Goal: Task Accomplishment & Management: Manage account settings

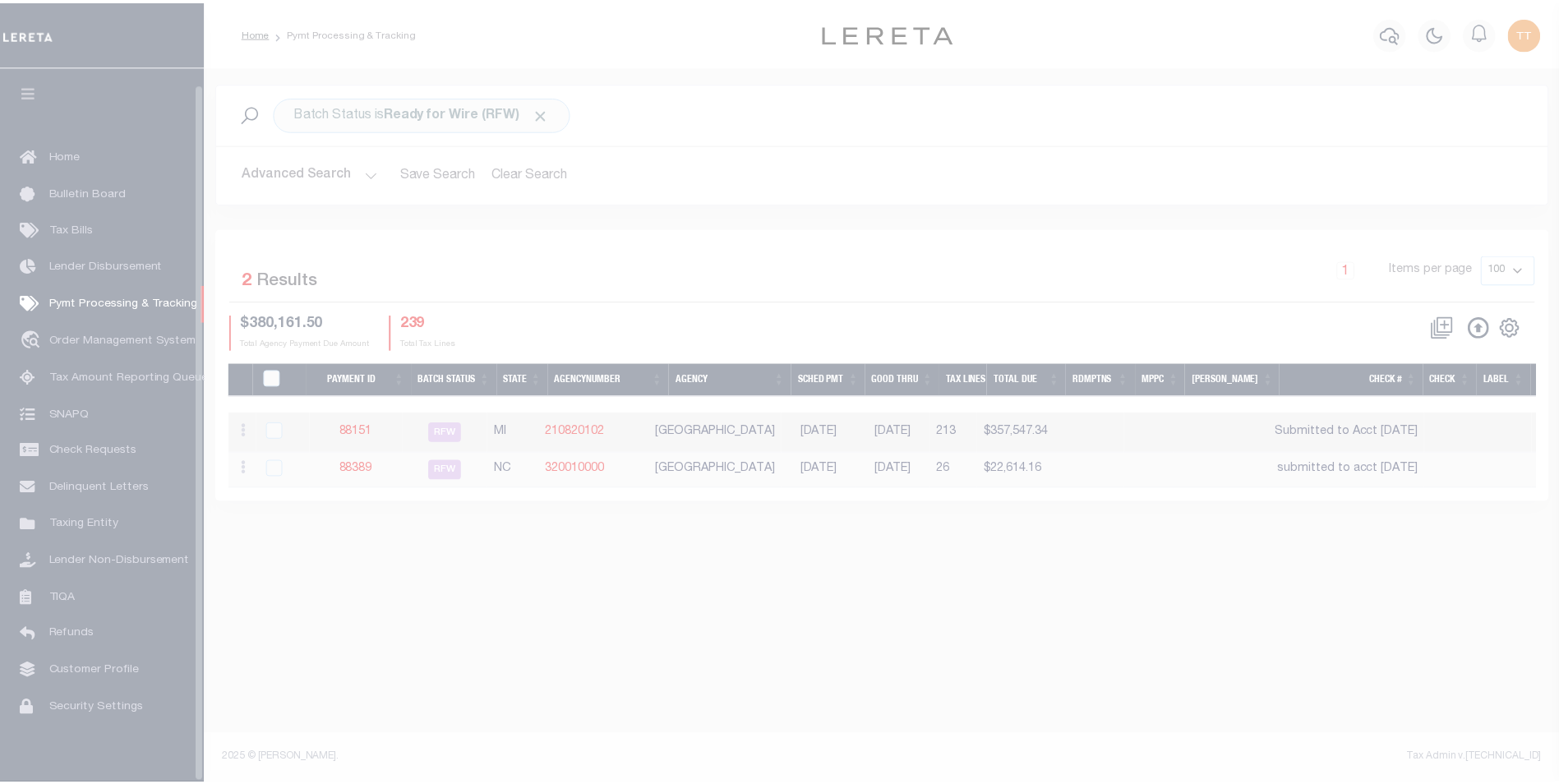
scroll to position [17, 0]
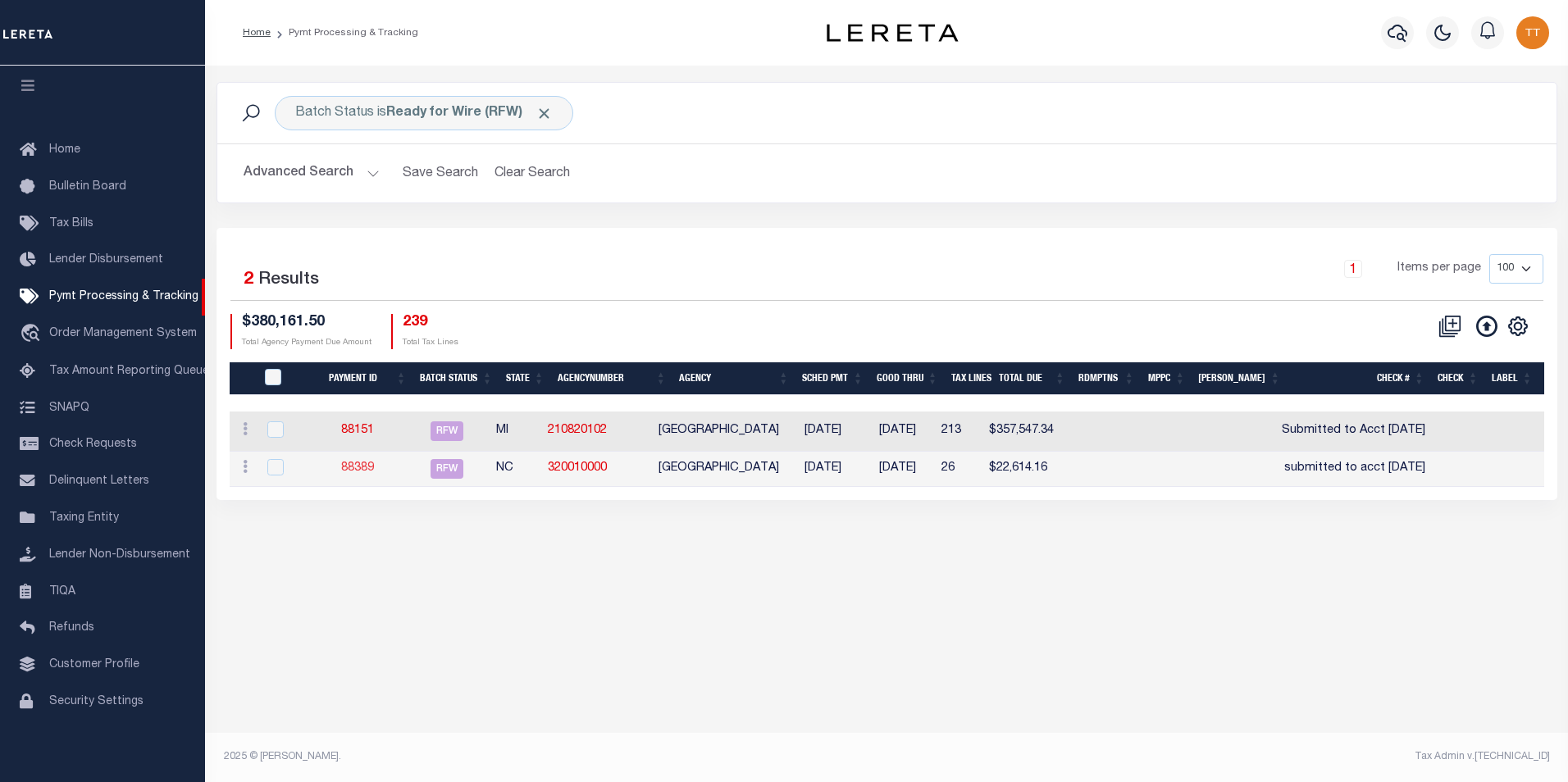
click at [372, 472] on link "88389" at bounding box center [357, 468] width 33 height 11
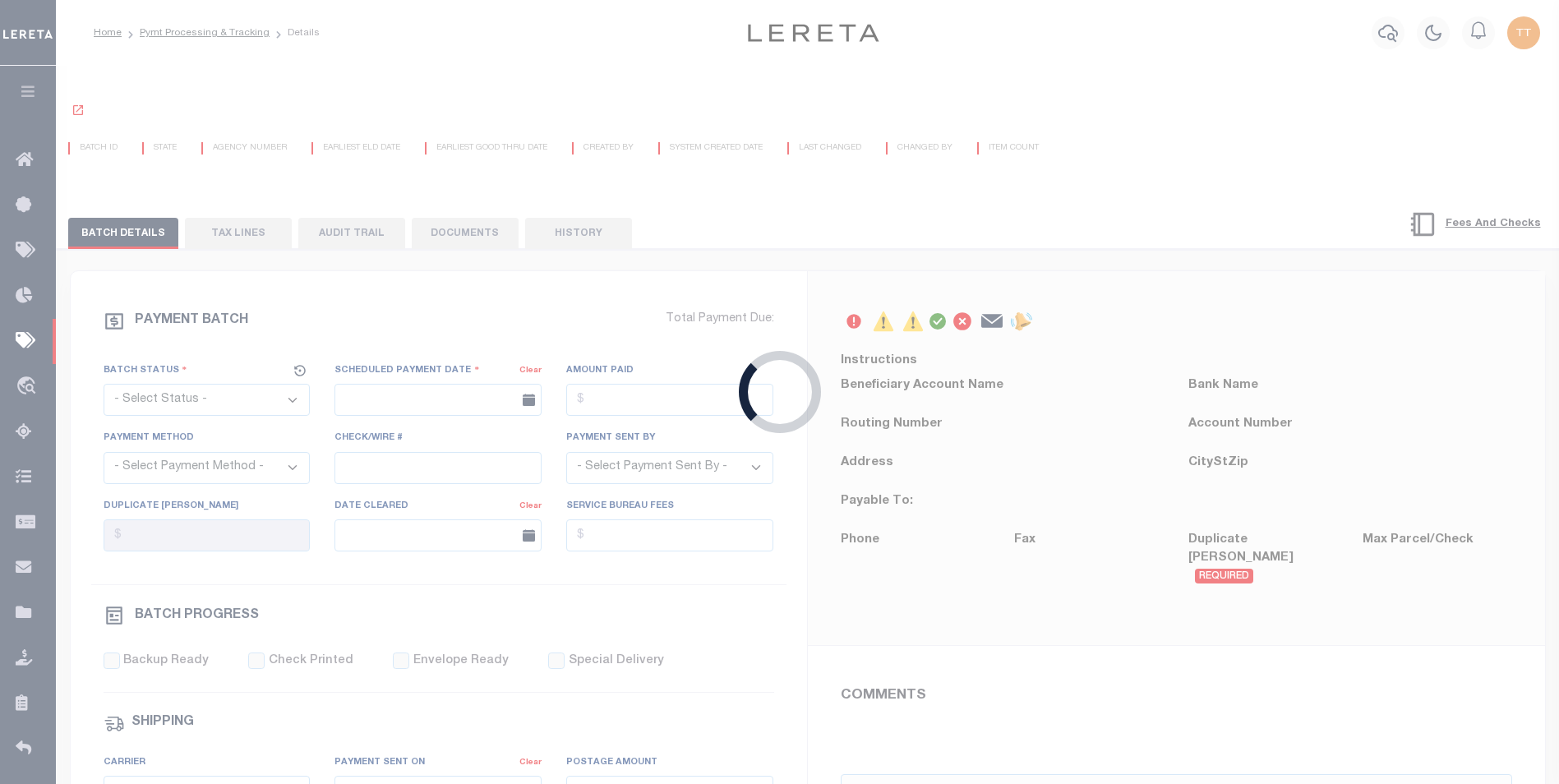
select select "RFW"
type input "[DATE]"
type input "$22,614.16"
select select "TRA"
type input "submitted to acct [DATE]"
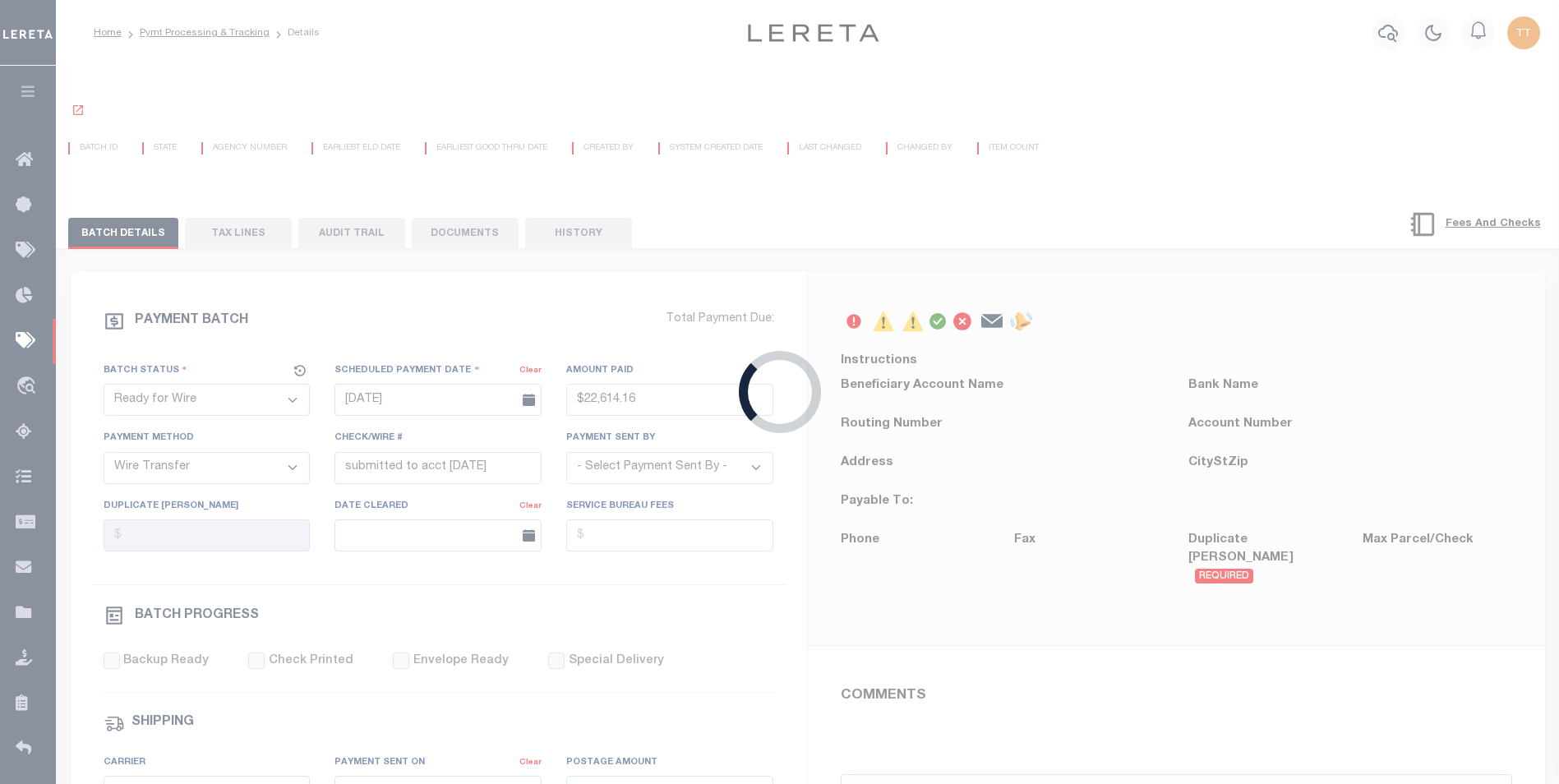
select select "[PERSON_NAME]"
type input "N"
radio input "true"
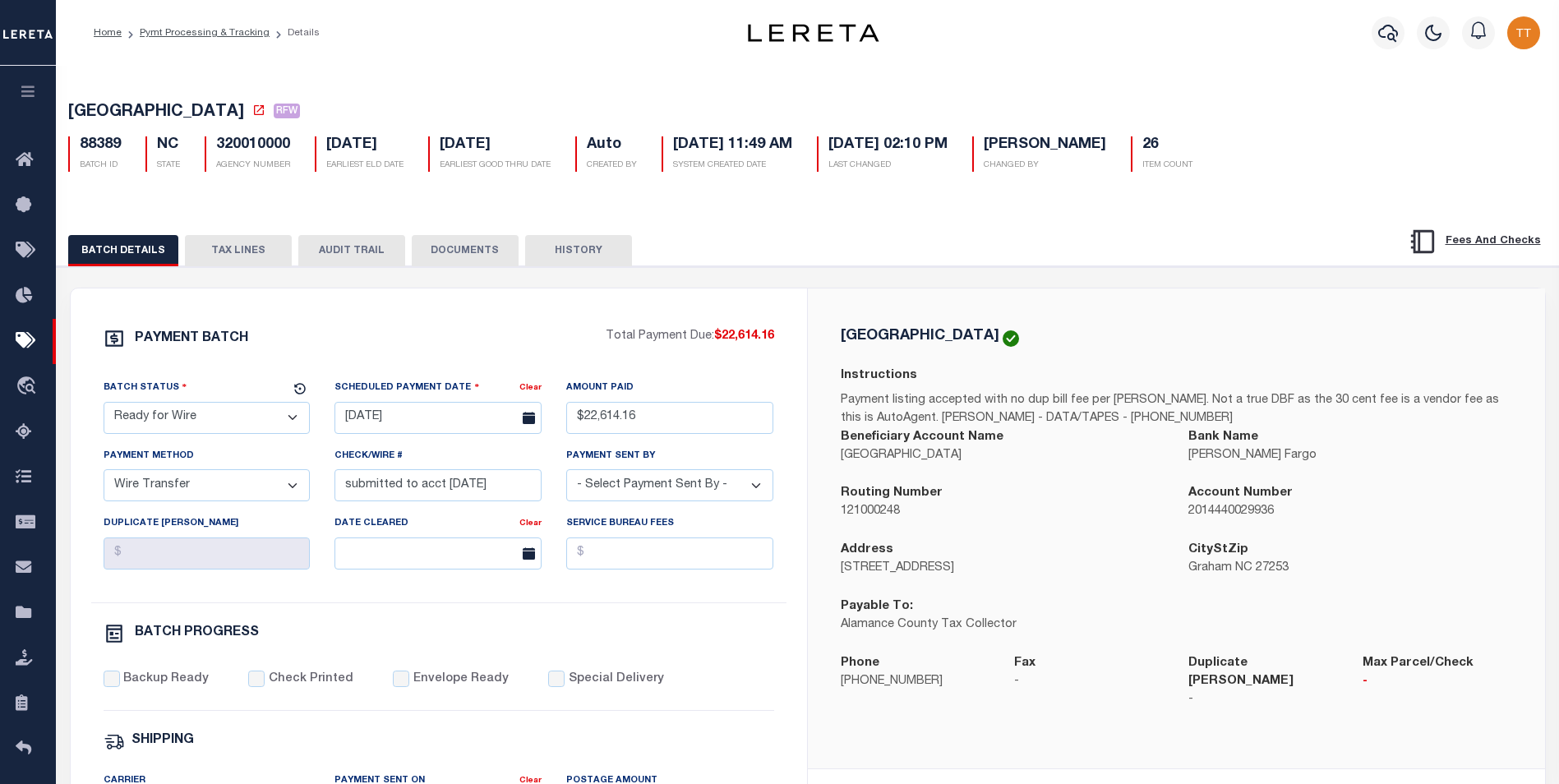
click at [459, 254] on button "DOCUMENTS" at bounding box center [465, 250] width 107 height 32
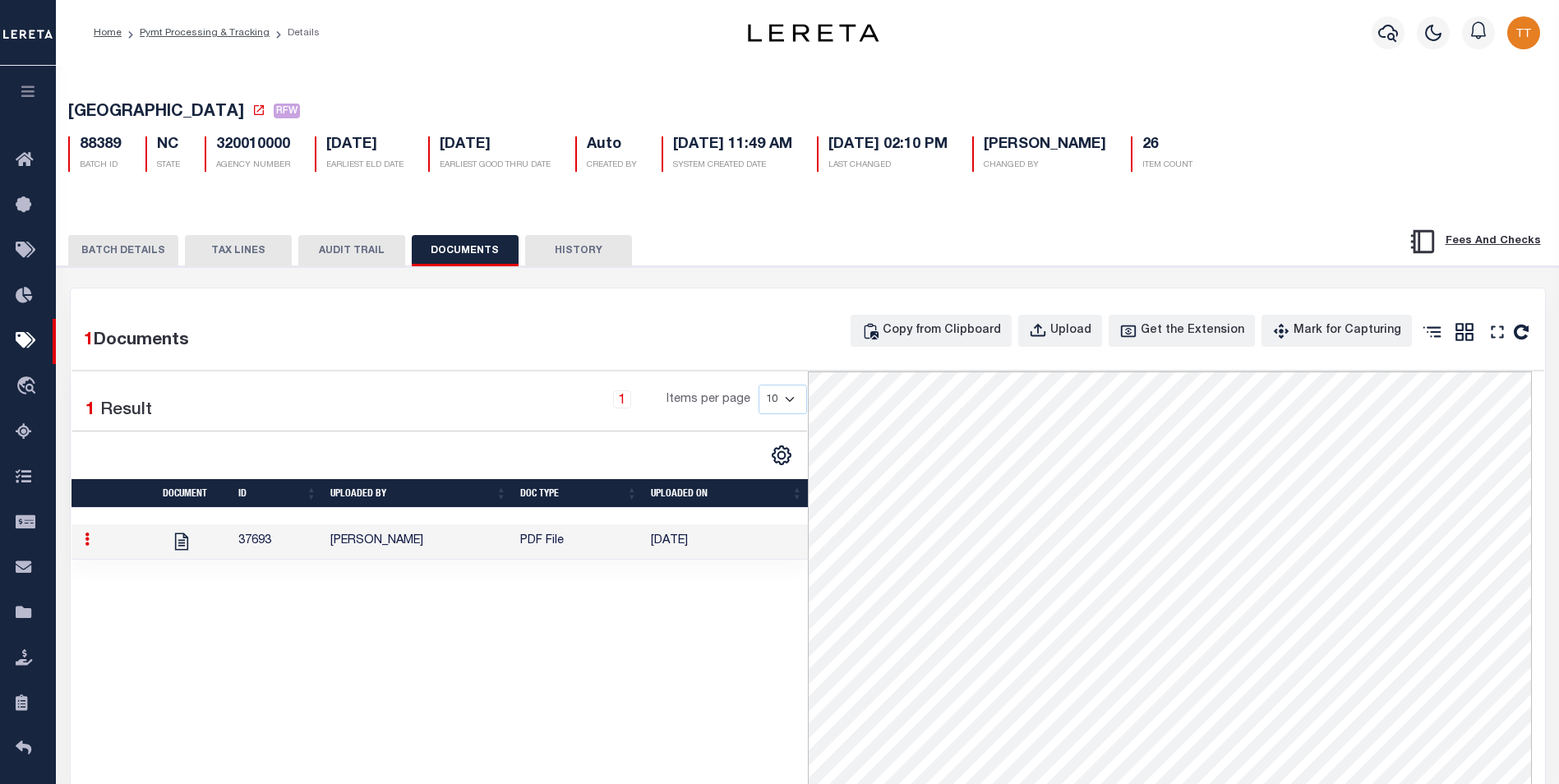
click at [85, 546] on icon at bounding box center [87, 539] width 5 height 13
click at [109, 568] on link "Delete" at bounding box center [127, 565] width 95 height 27
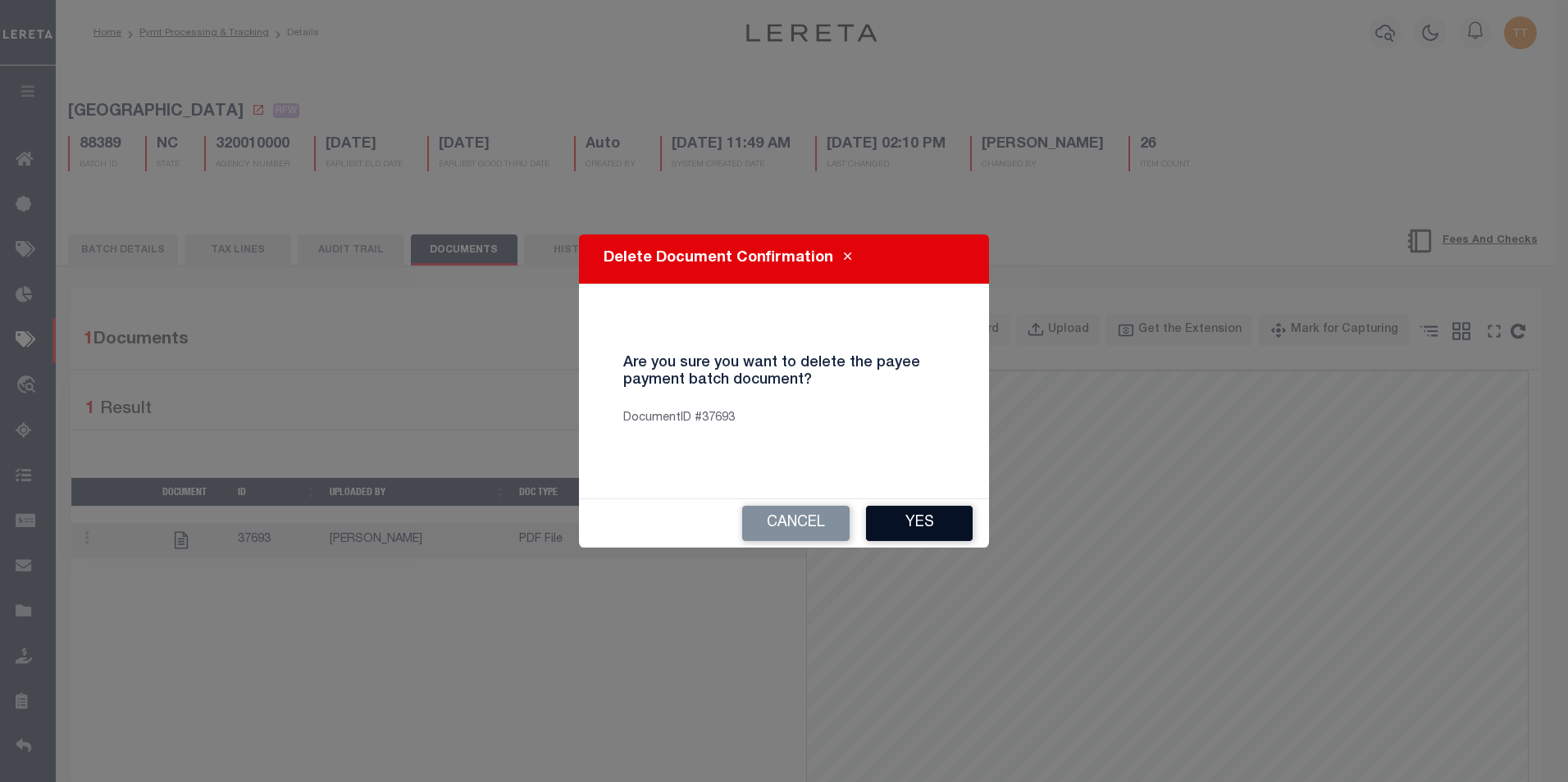
click at [930, 525] on button "Yes" at bounding box center [919, 524] width 107 height 35
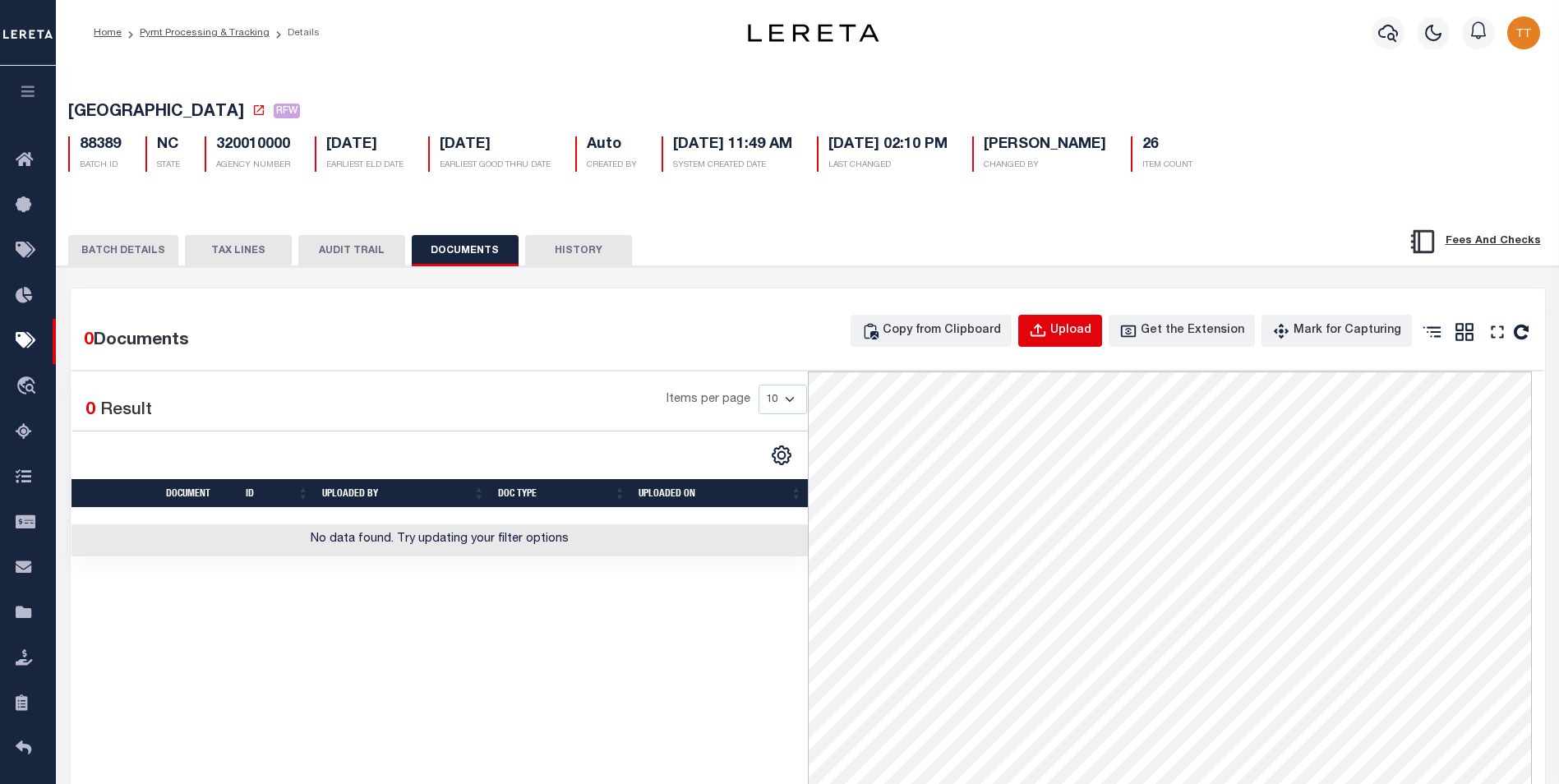
click at [1091, 327] on div "Upload" at bounding box center [1071, 331] width 41 height 18
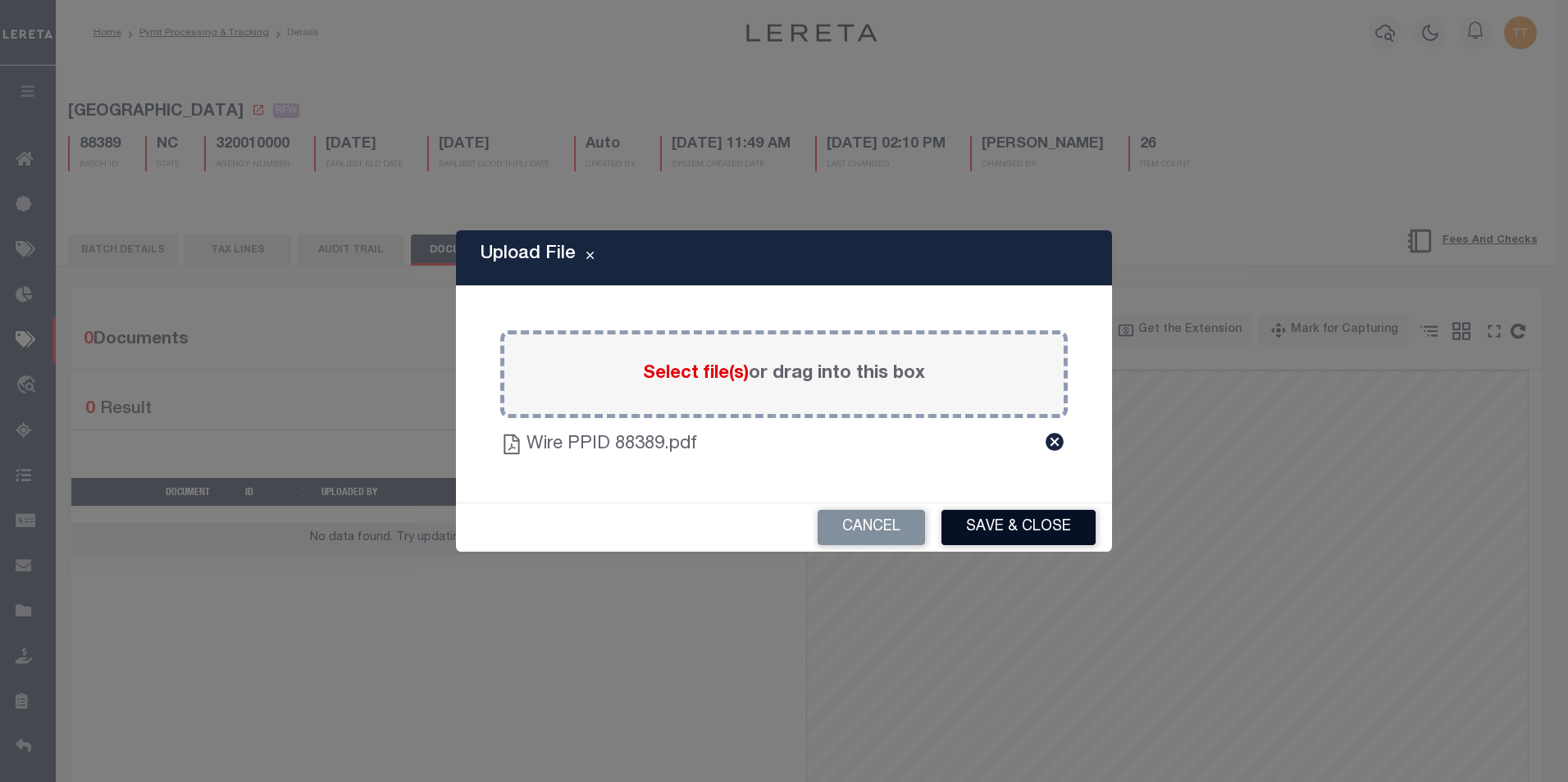
click at [996, 527] on button "Save & Close" at bounding box center [1018, 528] width 154 height 35
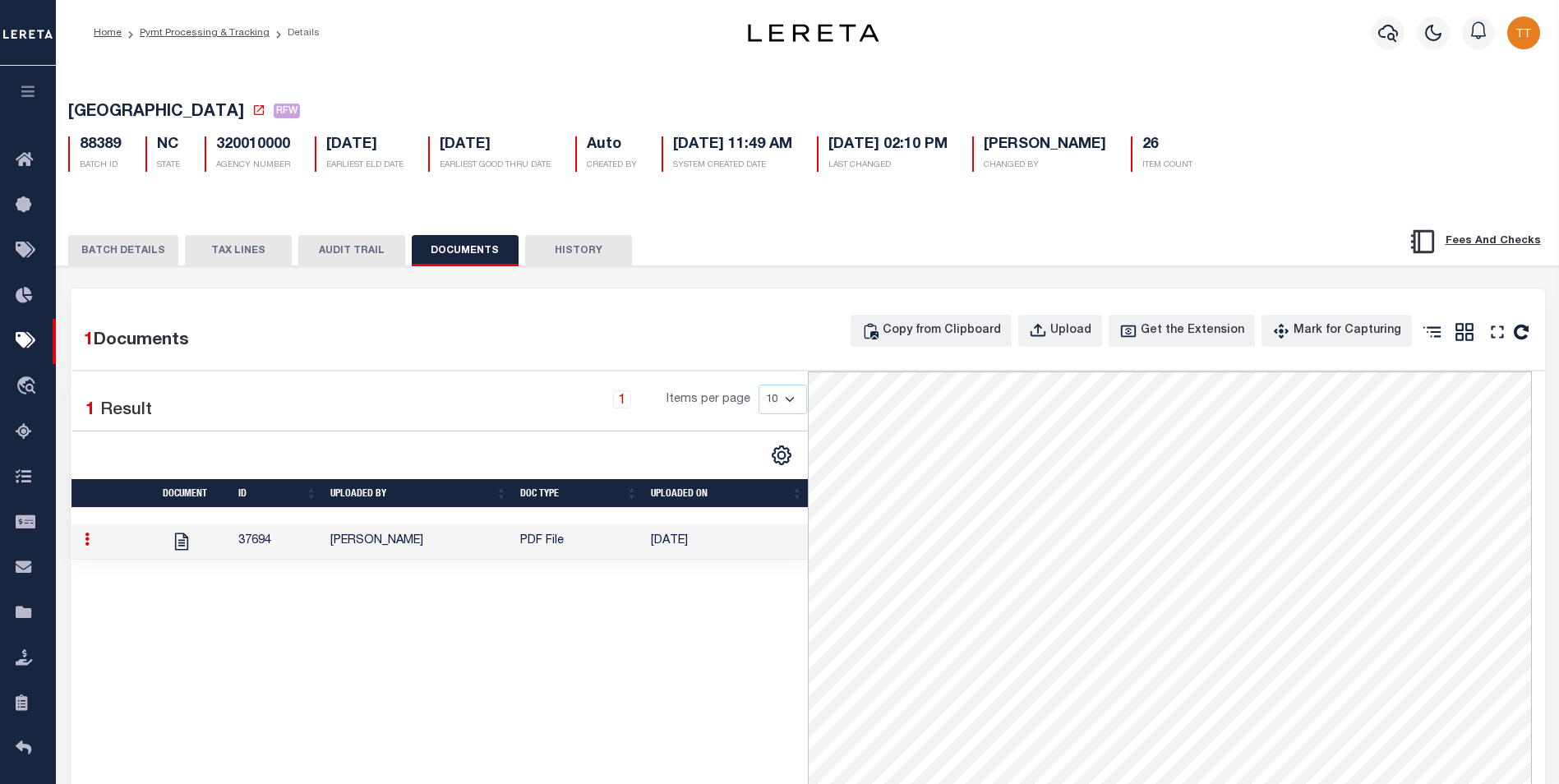
click at [117, 254] on button "BATCH DETAILS" at bounding box center [123, 250] width 110 height 32
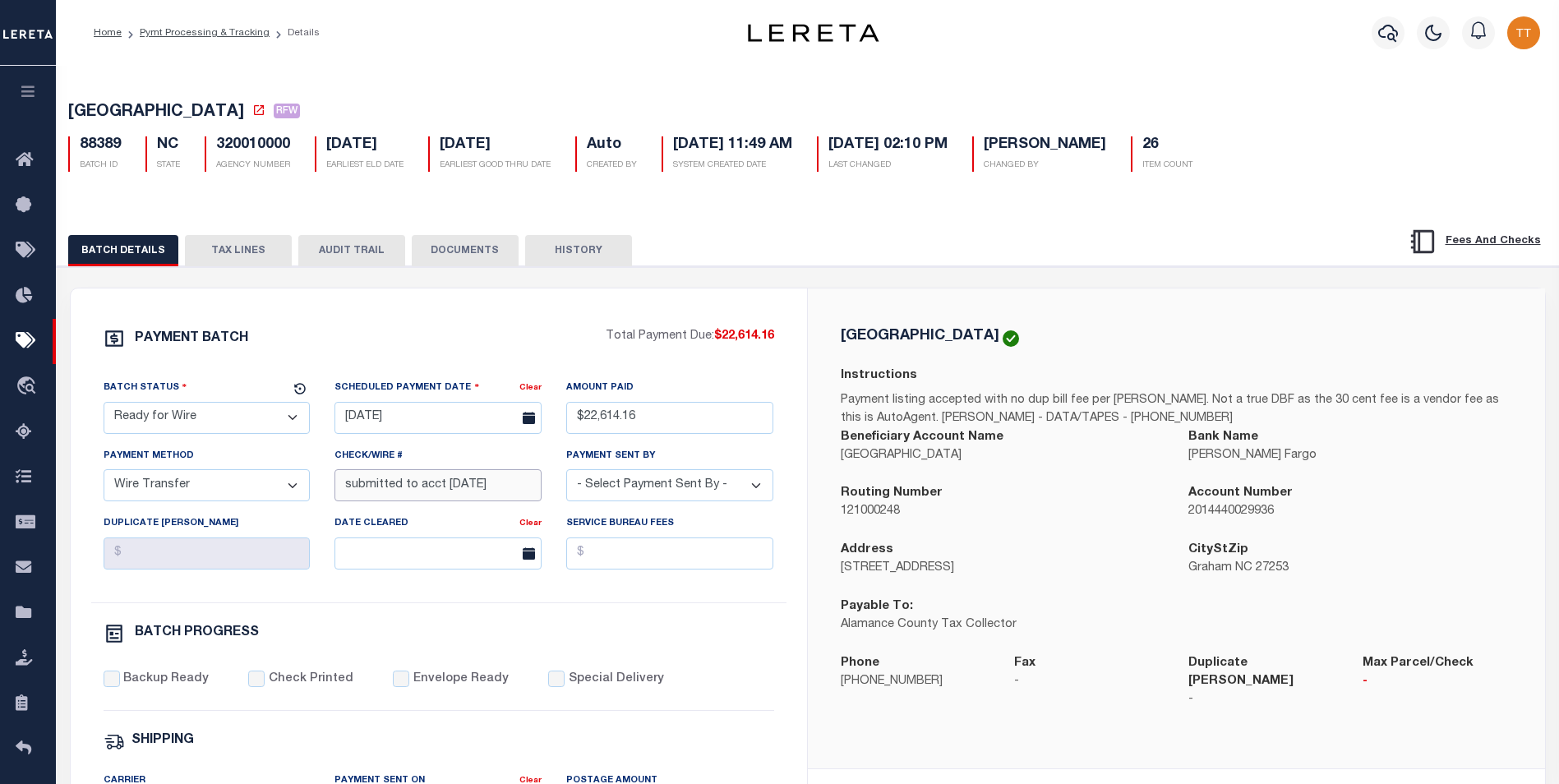
click at [433, 494] on input "submitted to acct [DATE]" at bounding box center [438, 485] width 207 height 32
click at [508, 489] on input "submitted to acct [DATE]" at bounding box center [438, 485] width 207 height 32
type input "submitted to acct [DATE]"
click at [650, 570] on input "Service Bureau Fees" at bounding box center [670, 553] width 207 height 32
click at [458, 259] on button "DOCUMENTS" at bounding box center [465, 250] width 107 height 32
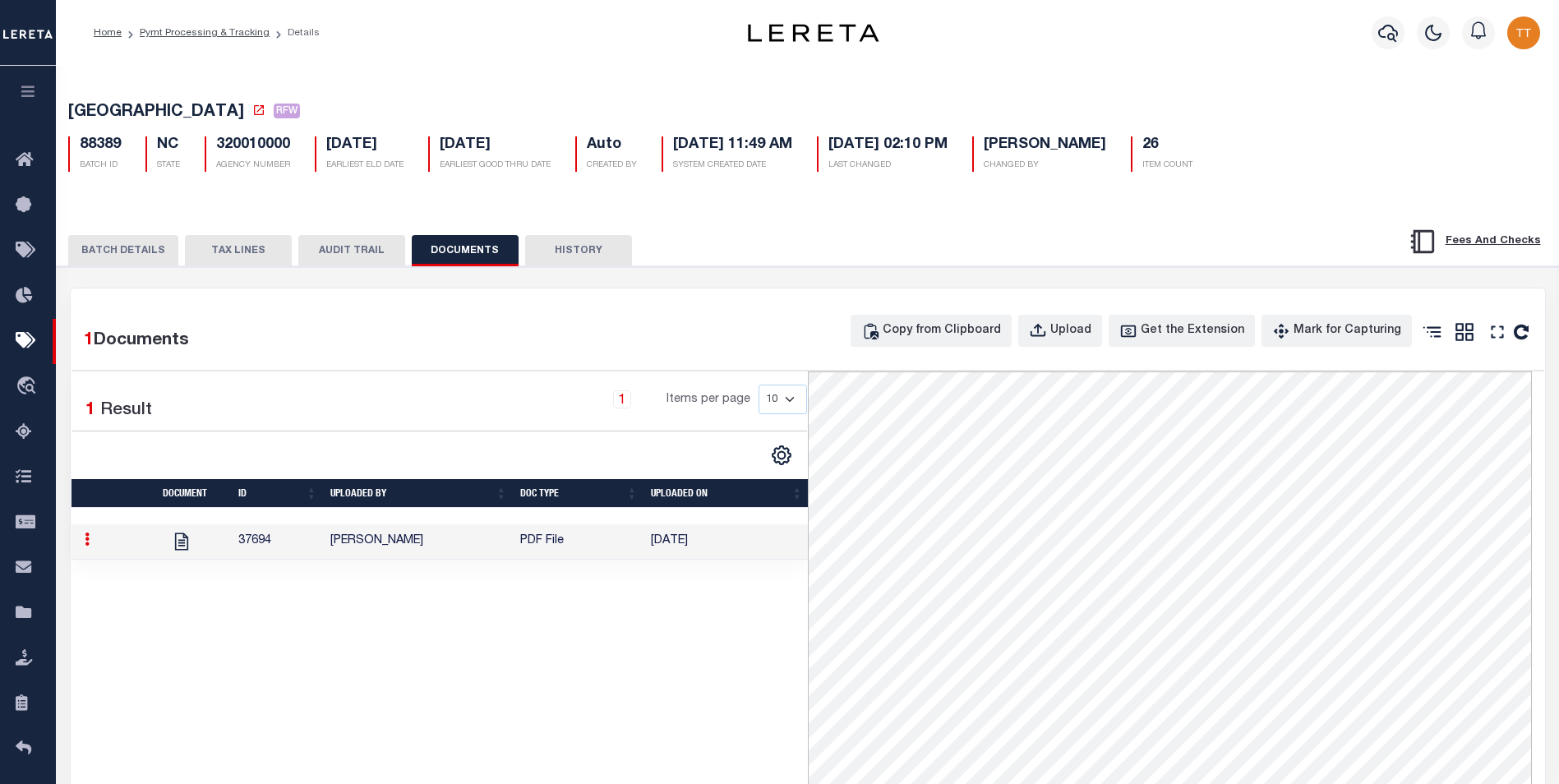
click at [156, 249] on button "BATCH DETAILS" at bounding box center [123, 250] width 110 height 32
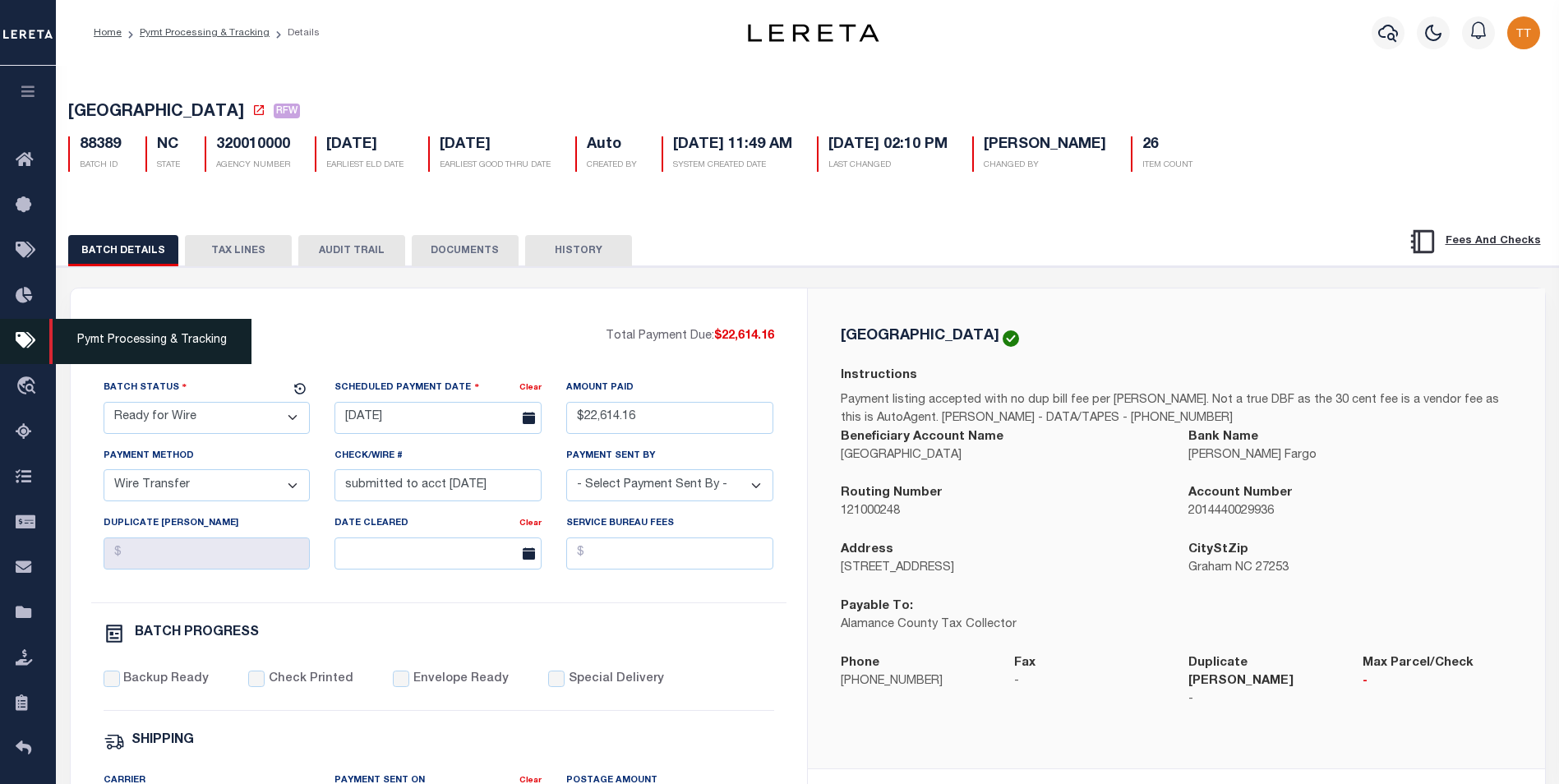
click at [135, 340] on span "Pymt Processing & Tracking" at bounding box center [150, 341] width 202 height 46
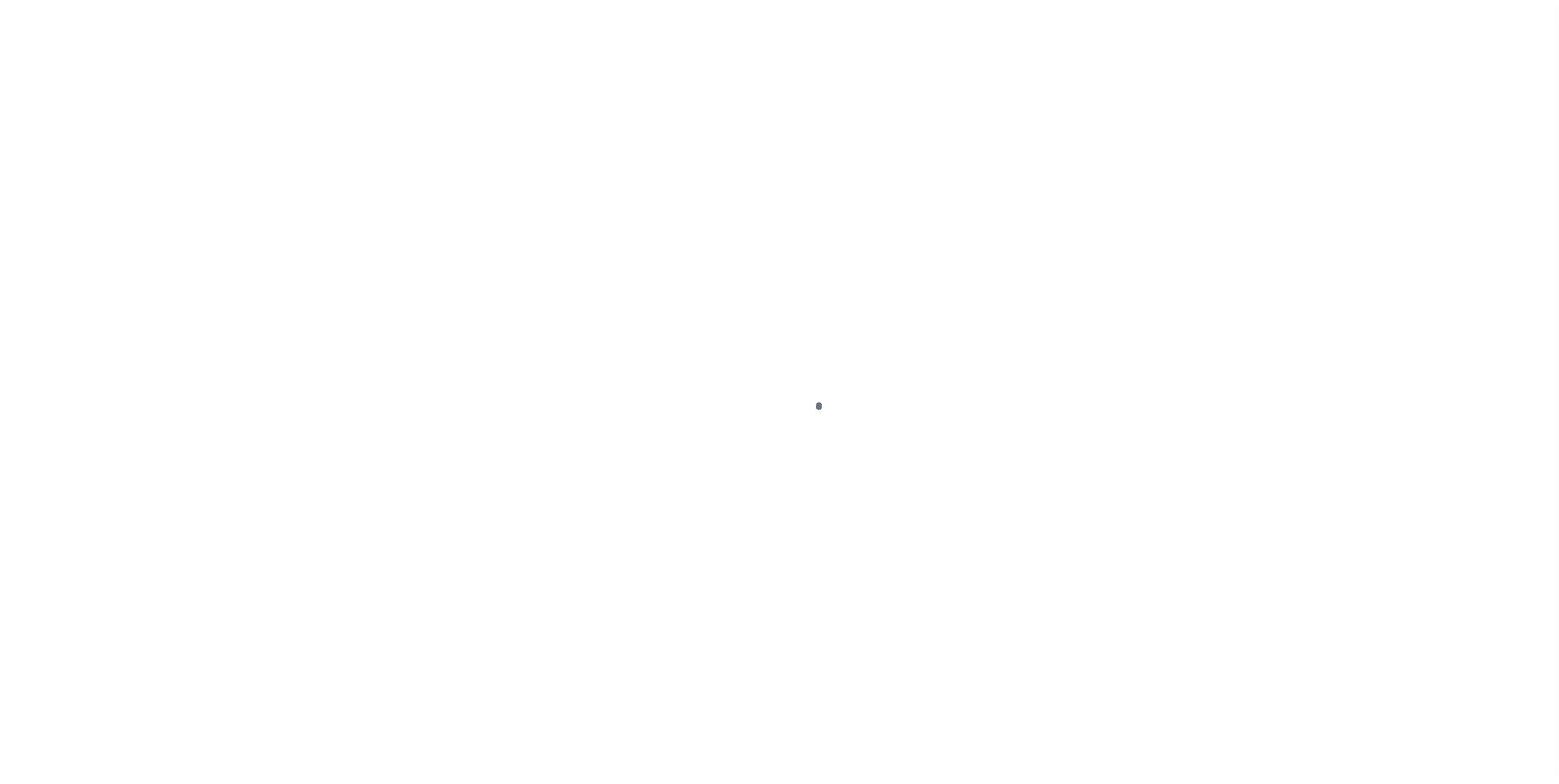
scroll to position [17, 0]
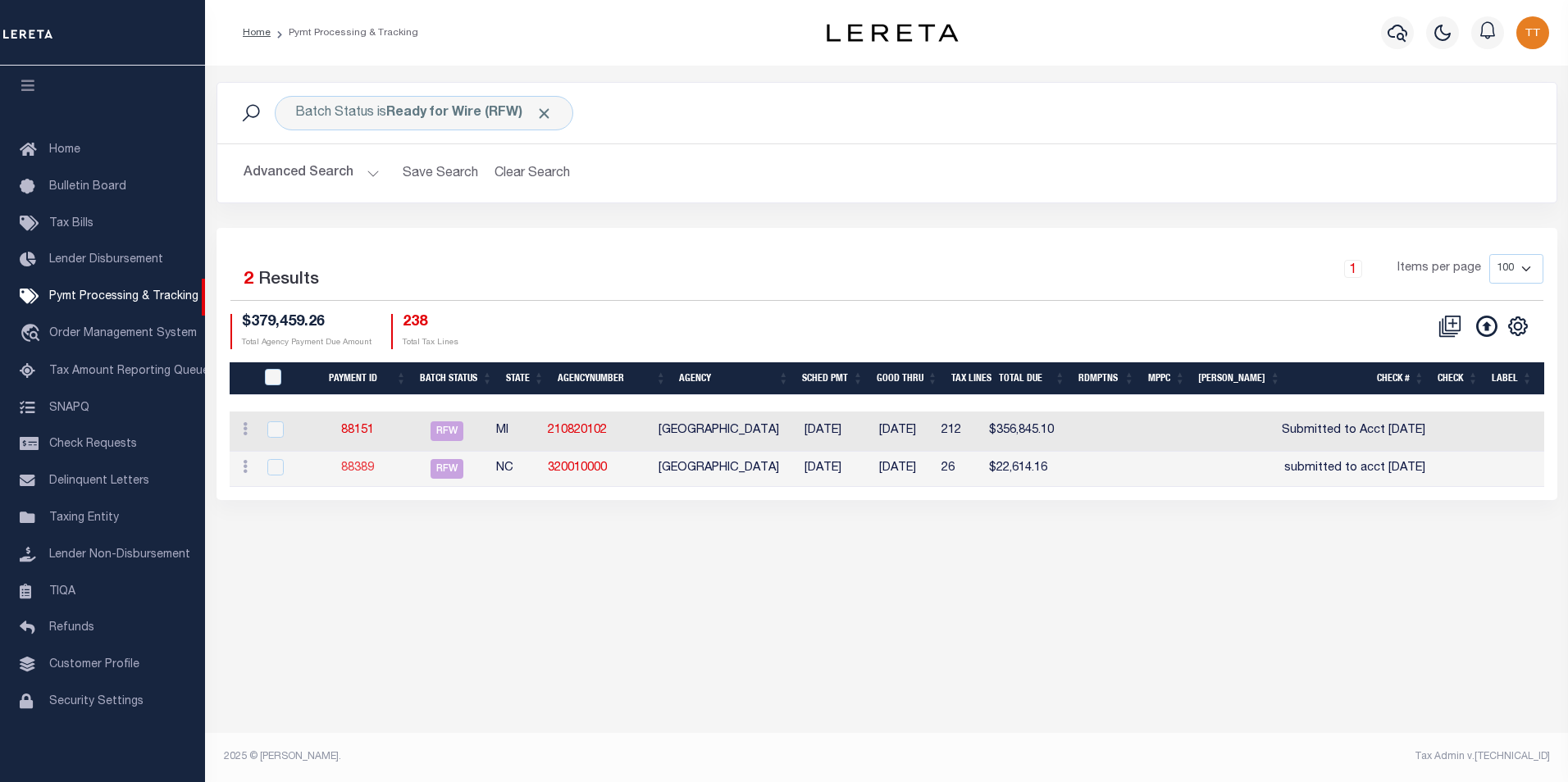
click at [367, 473] on link "88389" at bounding box center [357, 468] width 33 height 11
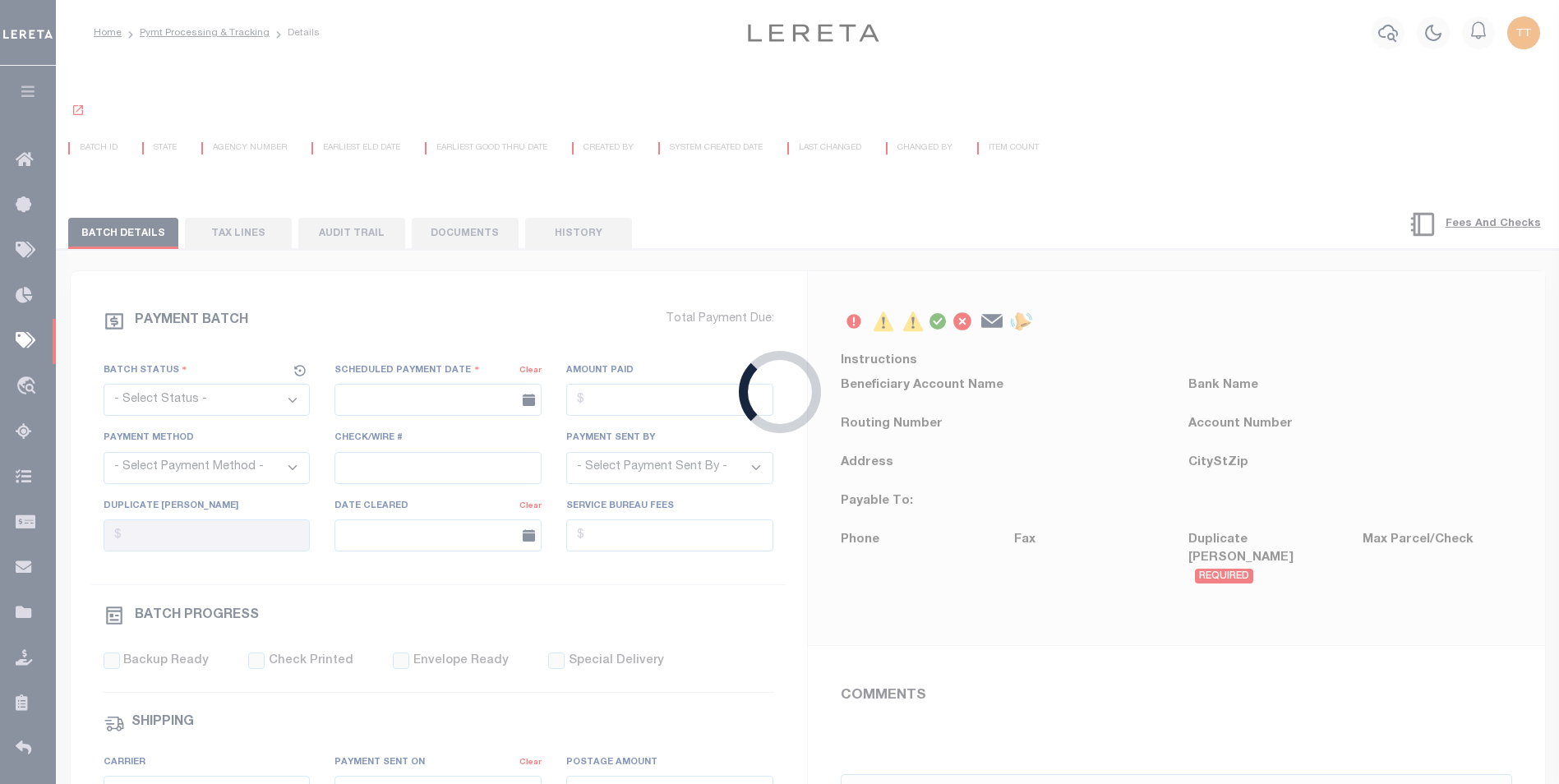
select select "RFW"
type input "[DATE]"
type input "$22,614.16"
select select "TRA"
type input "submitted to acct [DATE]"
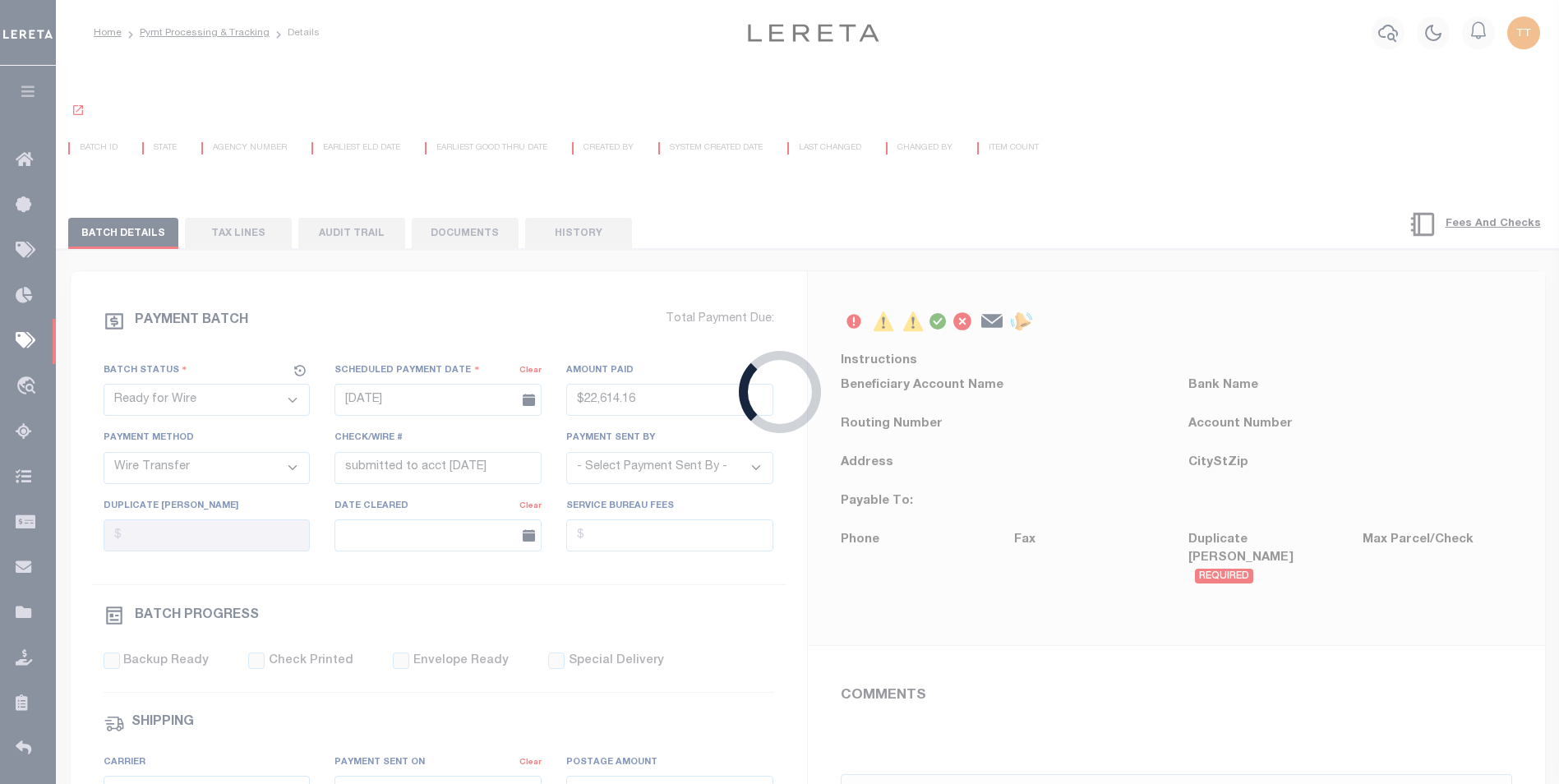
select select "[PERSON_NAME]"
type input "N"
radio input "true"
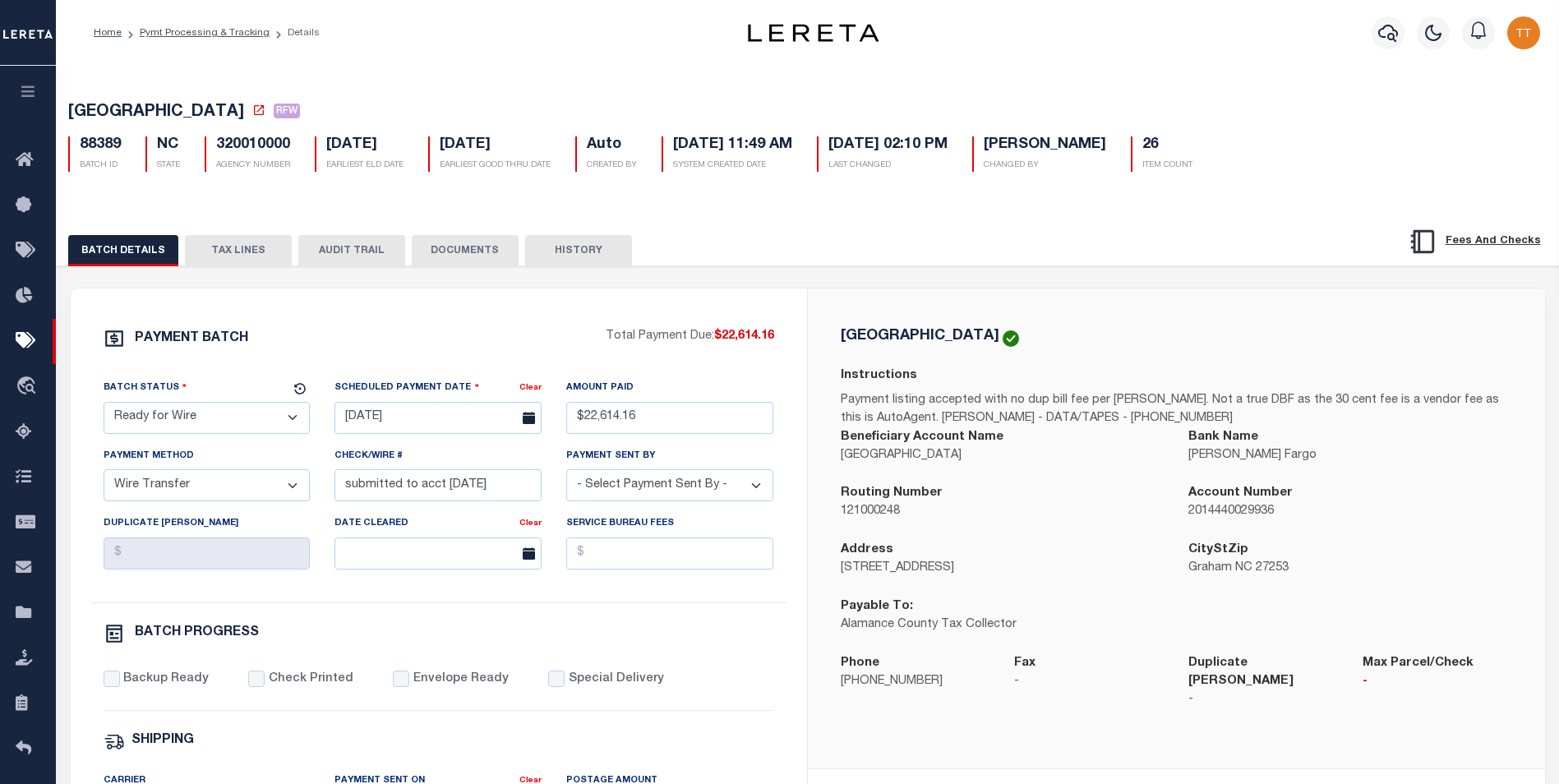
click at [468, 249] on button "DOCUMENTS" at bounding box center [465, 250] width 107 height 32
